Goal: Information Seeking & Learning: Learn about a topic

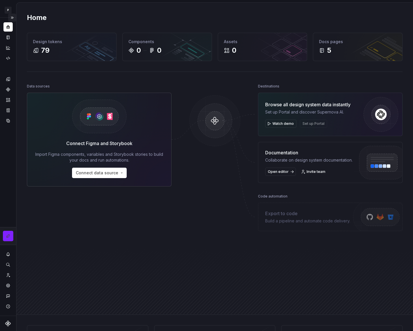
click at [9, 18] on button "Expand sidebar" at bounding box center [12, 18] width 8 height 8
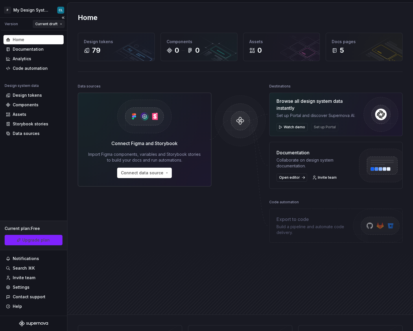
click at [50, 23] on html "P My Design System CL Version Current draft Home Documentation Analytics Code a…" at bounding box center [206, 165] width 413 height 331
click at [36, 9] on html "P My Design System CL Version Current draft Home Documentation Analytics Code a…" at bounding box center [206, 165] width 413 height 331
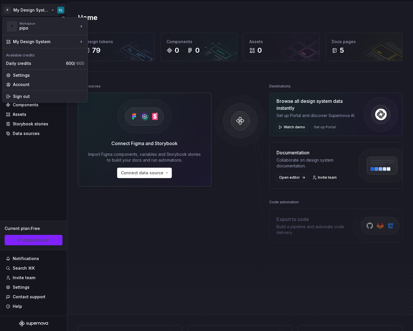
click at [43, 10] on html "P My Design System CL Version Current draft Home Documentation Analytics Code a…" at bounding box center [206, 165] width 413 height 331
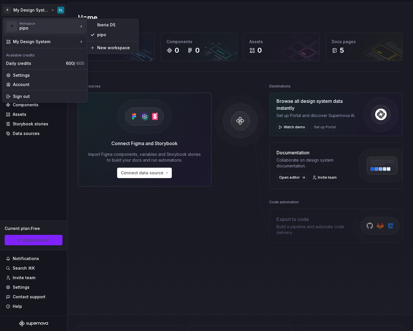
click at [90, 26] on div "Iberia DS" at bounding box center [112, 24] width 49 height 9
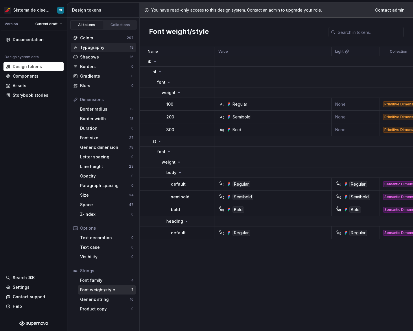
click at [99, 49] on div "Typography" at bounding box center [105, 48] width 50 height 6
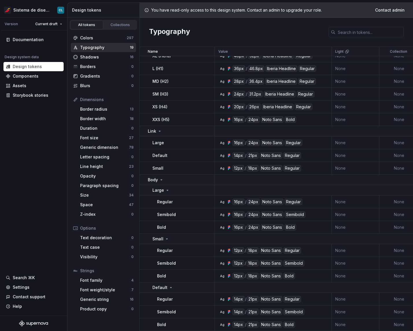
scroll to position [26, 0]
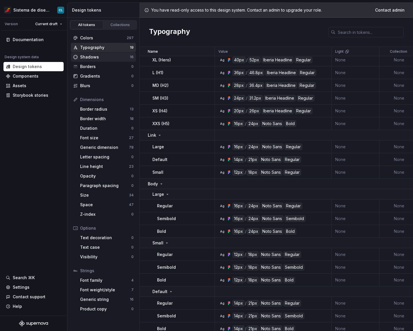
click at [100, 56] on div "Shadows" at bounding box center [105, 57] width 50 height 6
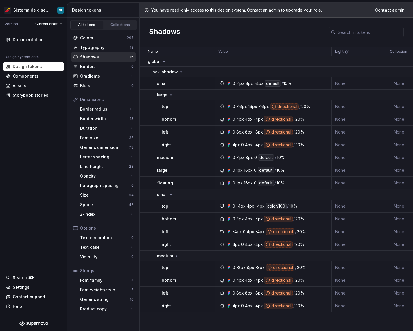
click at [227, 83] on icon at bounding box center [229, 83] width 5 height 5
